Goal: Information Seeking & Learning: Learn about a topic

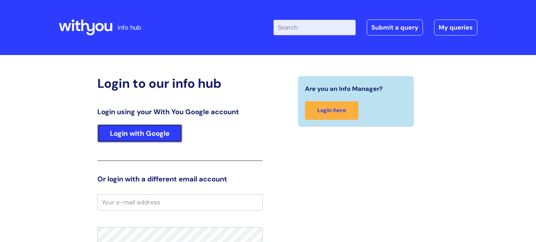
click at [146, 130] on link "Login with Google" at bounding box center [139, 133] width 85 height 18
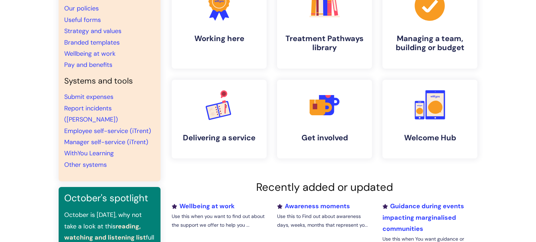
scroll to position [88, 0]
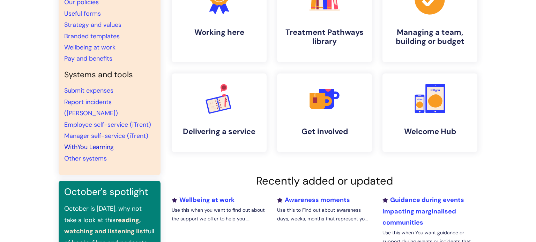
click at [87, 143] on link "WithYou Learning" at bounding box center [89, 147] width 50 height 8
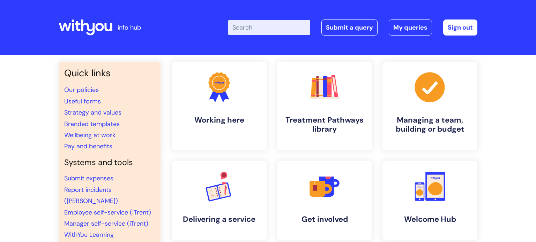
click at [272, 28] on input "Enter your search term here..." at bounding box center [269, 27] width 82 height 15
click at [70, 148] on link "Pay and benefits" at bounding box center [88, 146] width 48 height 8
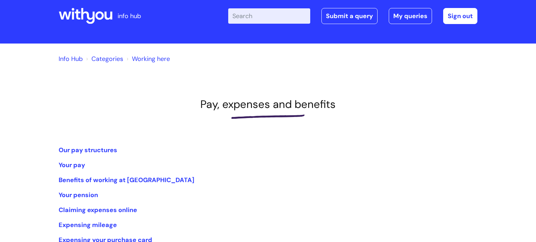
scroll to position [81, 0]
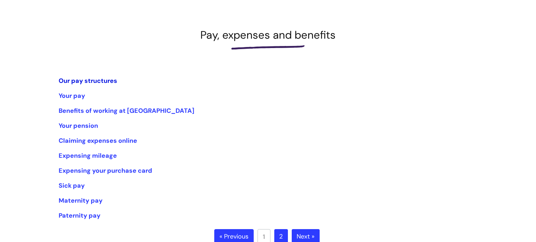
click at [87, 80] on link "Our pay structures" at bounding box center [88, 81] width 59 height 8
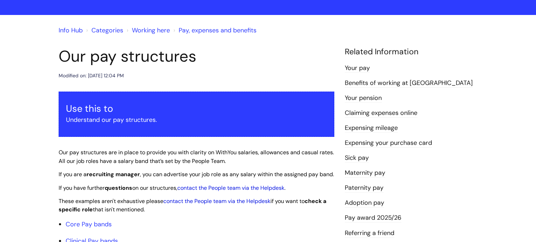
scroll to position [198, 0]
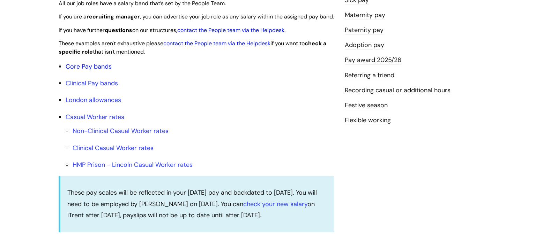
click at [89, 71] on link "Core Pay bands" at bounding box center [89, 66] width 46 height 8
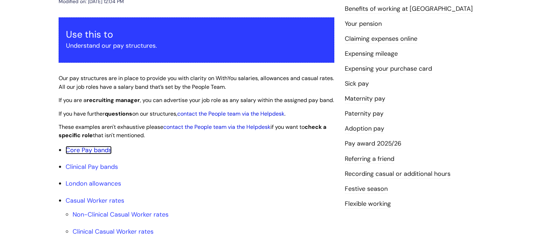
scroll to position [117, 0]
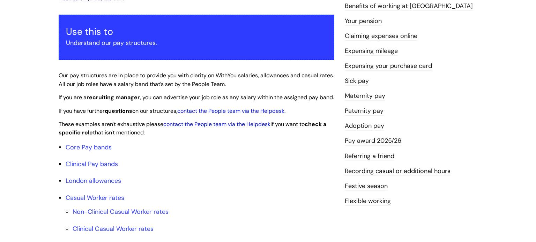
click at [355, 81] on link "Sick pay" at bounding box center [357, 81] width 24 height 9
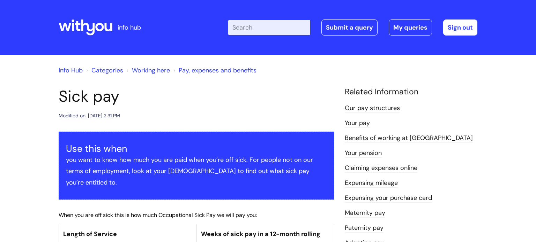
click at [85, 23] on icon at bounding box center [88, 28] width 14 height 16
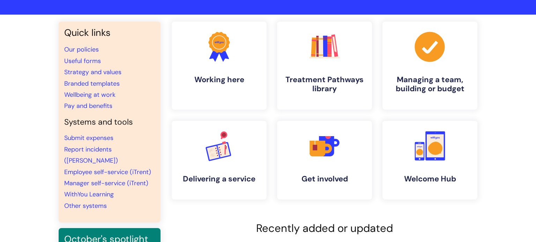
scroll to position [141, 0]
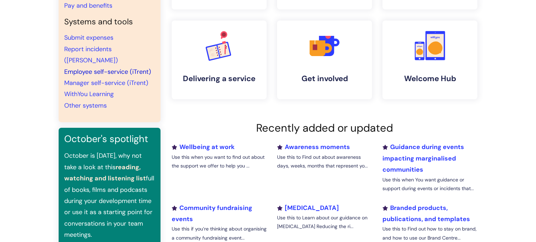
click at [81, 68] on link "Employee self-service (iTrent)" at bounding box center [107, 72] width 87 height 8
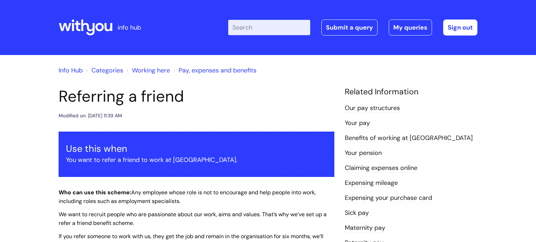
click at [91, 25] on icon at bounding box center [86, 27] width 54 height 17
